Goal: Transaction & Acquisition: Subscribe to service/newsletter

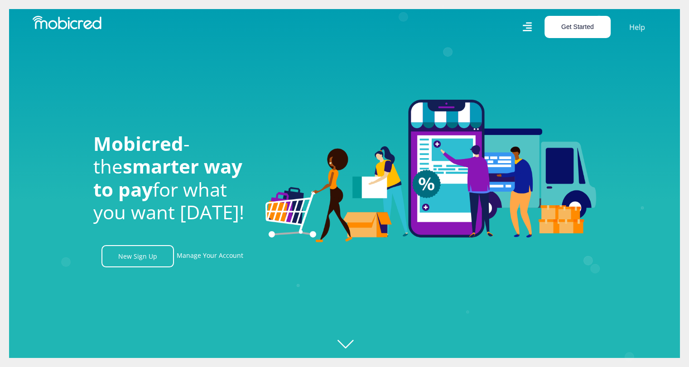
scroll to position [0, 1679]
click at [582, 30] on button "Get Started" at bounding box center [578, 27] width 66 height 22
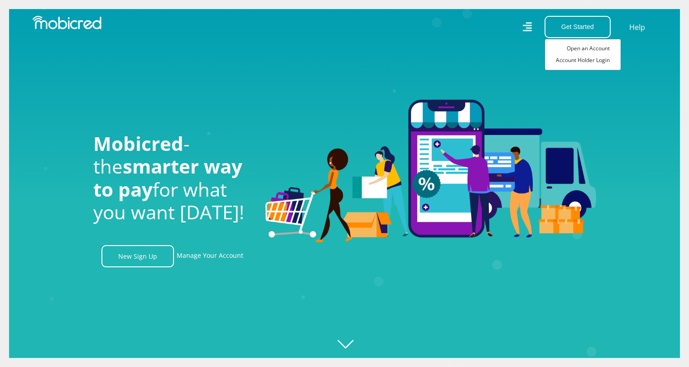
click at [341, 349] on icon "Created with [PERSON_NAME] 2.3.0" at bounding box center [353, 183] width 689 height 367
click at [348, 345] on icon "Created with [PERSON_NAME] 2.3.0" at bounding box center [353, 183] width 689 height 367
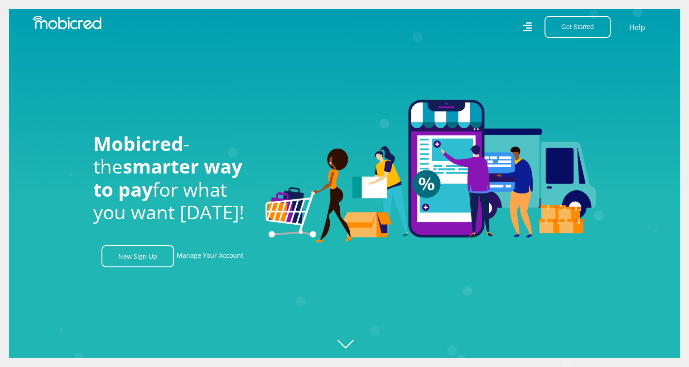
click at [350, 341] on icon "Created with [PERSON_NAME] 2.3.0" at bounding box center [353, 183] width 689 height 367
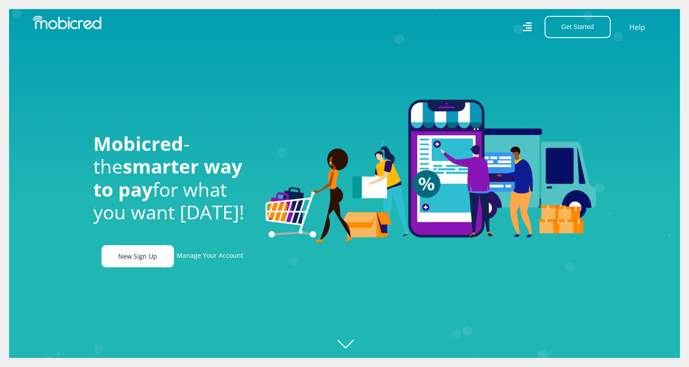
click at [141, 260] on link "New Sign Up" at bounding box center [138, 256] width 73 height 22
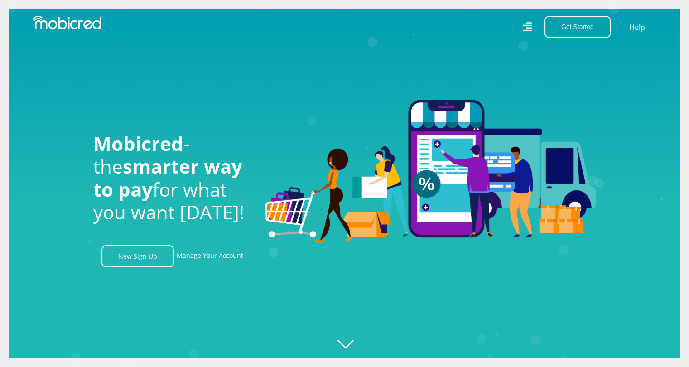
click at [57, 27] on img at bounding box center [67, 23] width 69 height 14
click at [83, 25] on img at bounding box center [67, 23] width 69 height 14
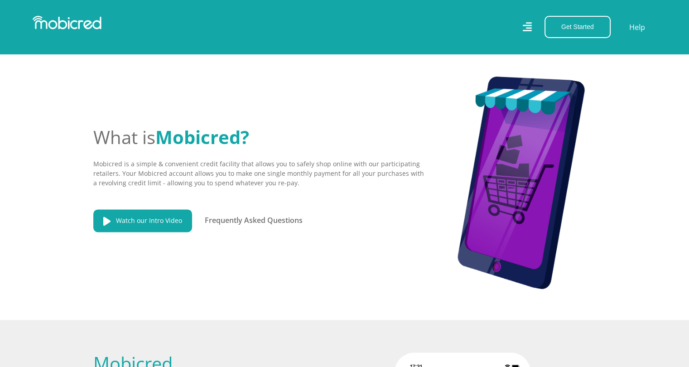
scroll to position [0, 1550]
